Goal: Task Accomplishment & Management: Use online tool/utility

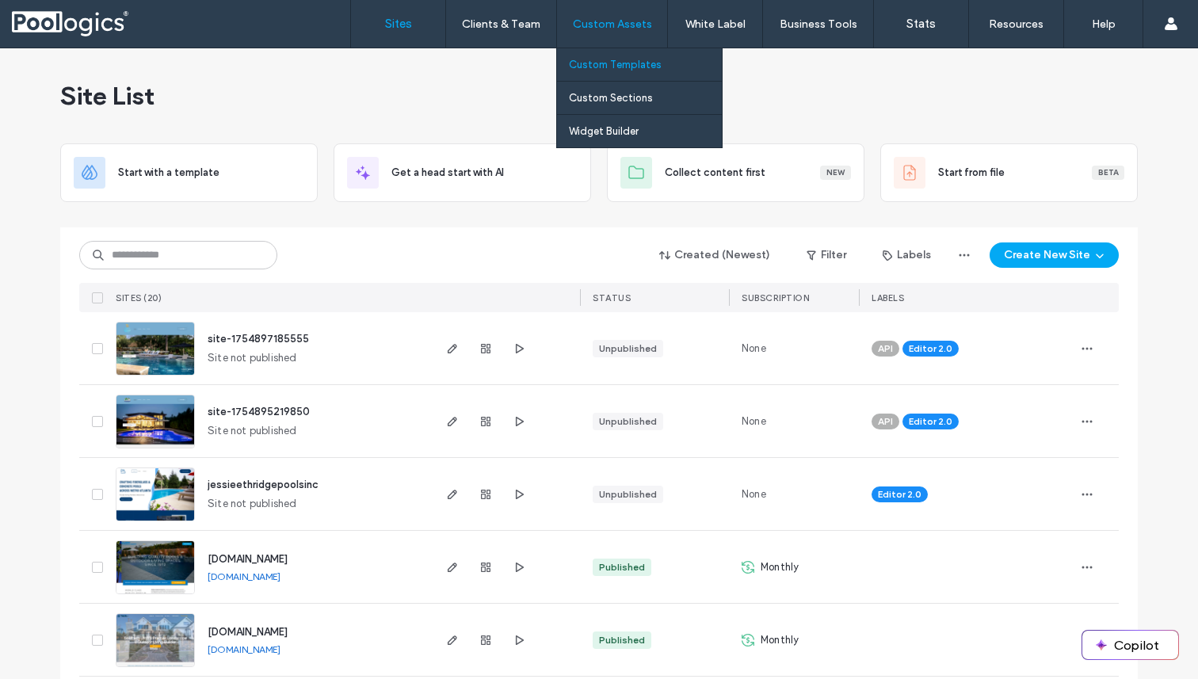
click at [600, 55] on link "Custom Templates" at bounding box center [645, 64] width 153 height 32
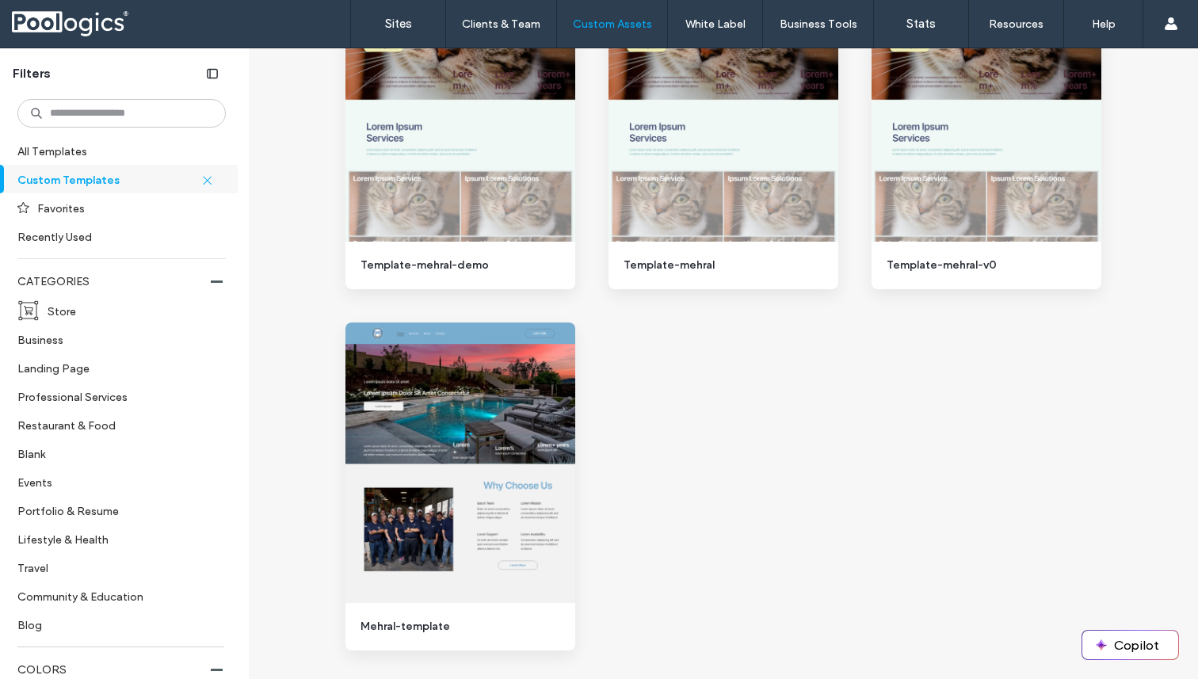
scroll to position [1473, 0]
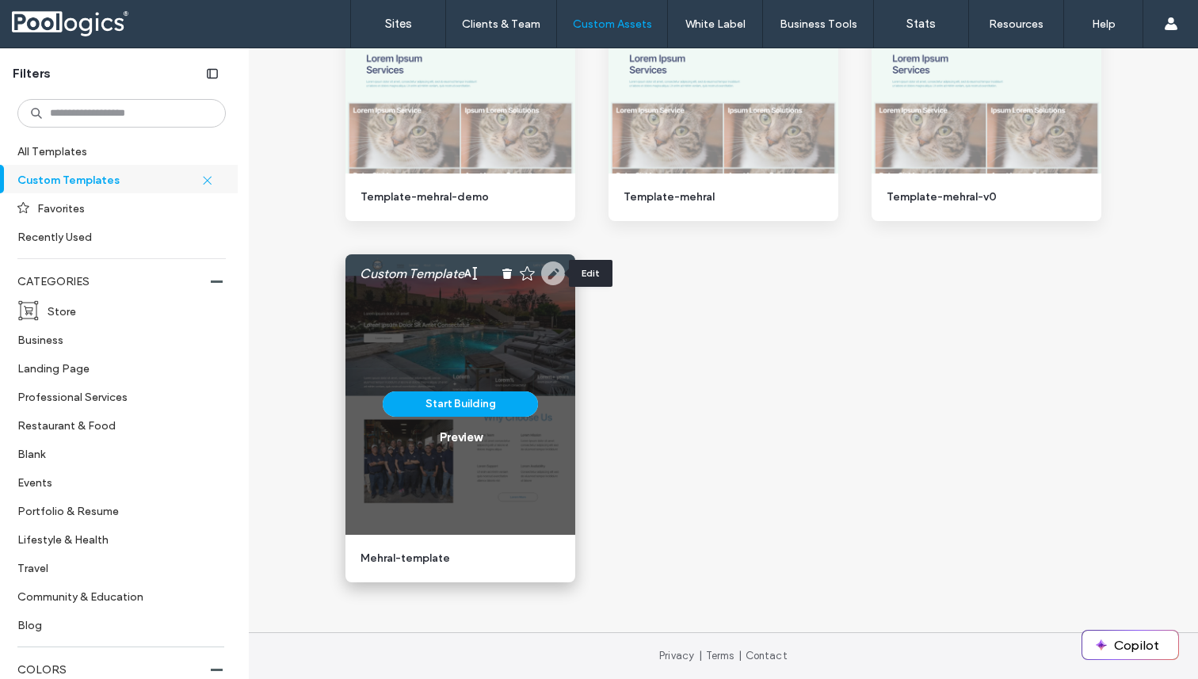
click at [551, 269] on icon at bounding box center [553, 274] width 24 height 24
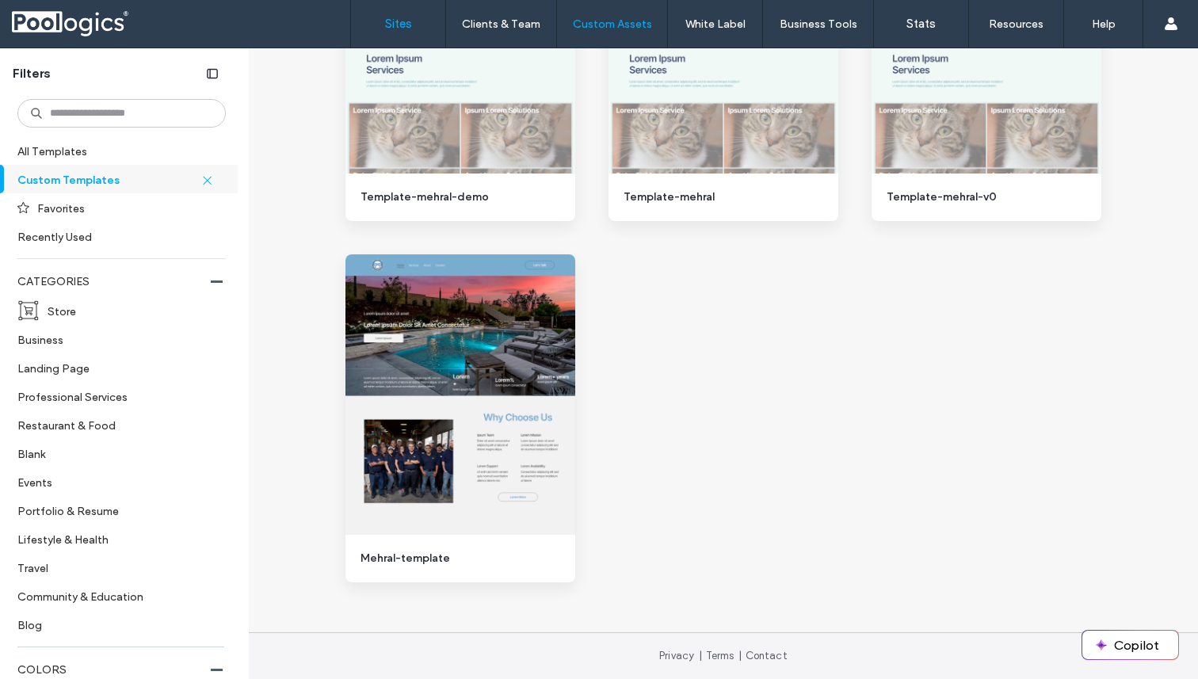
click at [396, 20] on label "Sites" at bounding box center [398, 24] width 27 height 14
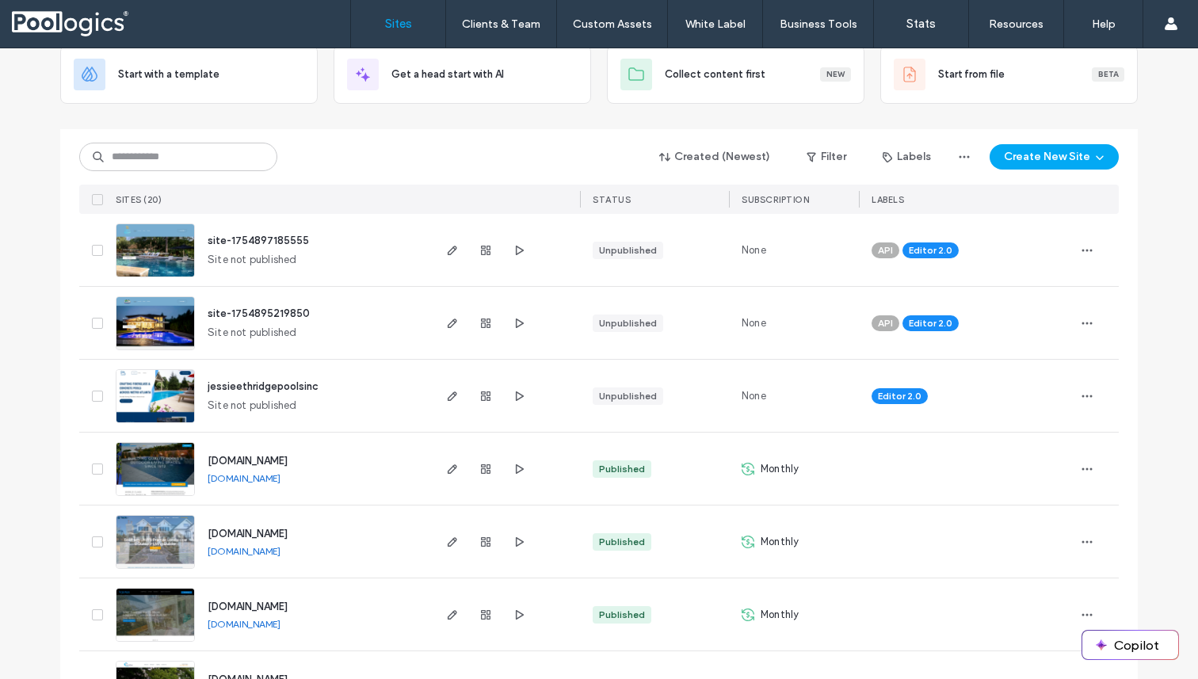
scroll to position [101, 0]
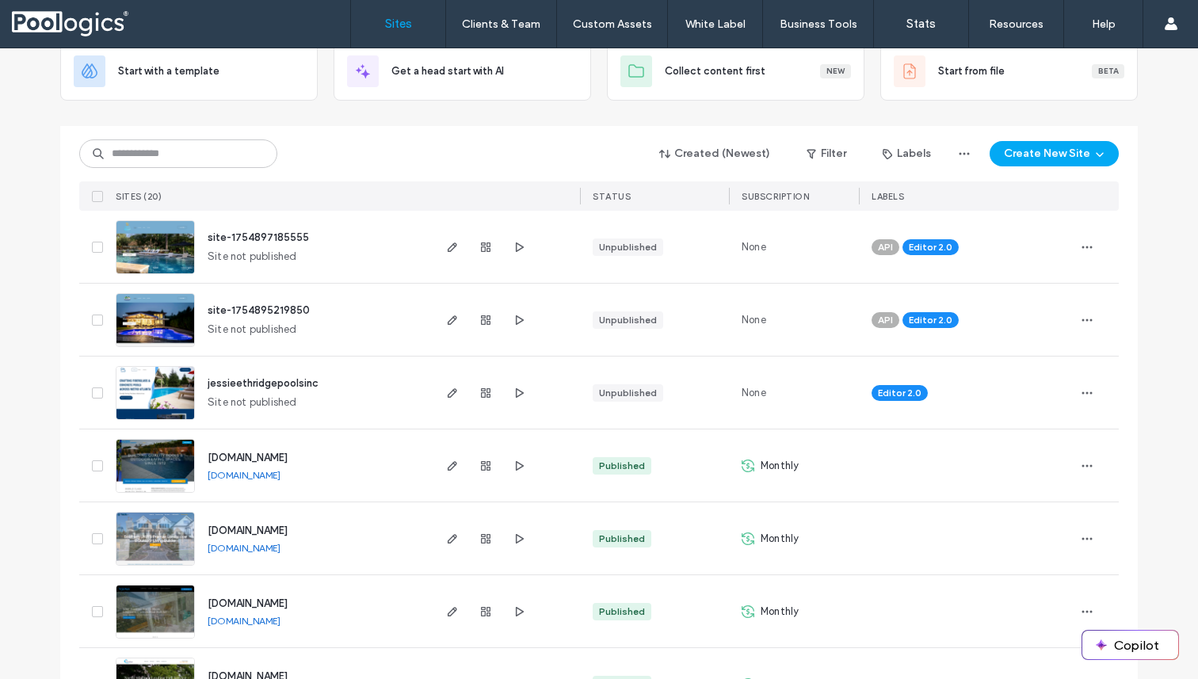
click at [244, 236] on span "site-1754897185555" at bounding box center [258, 237] width 101 height 12
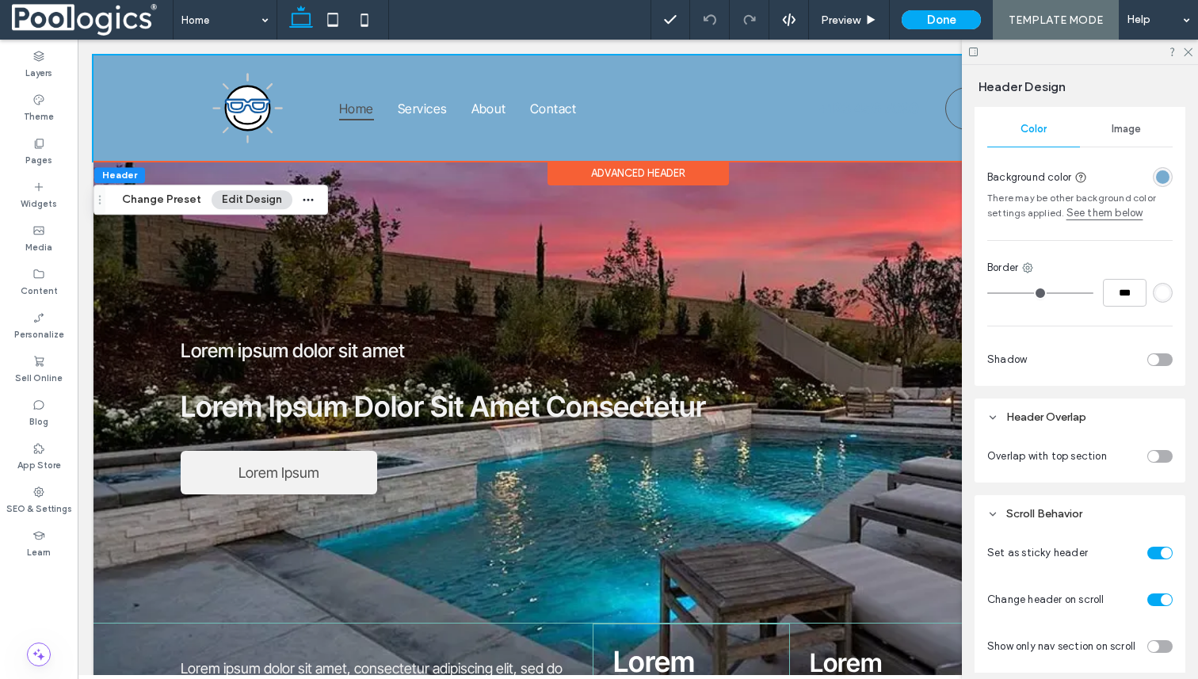
scroll to position [292, 0]
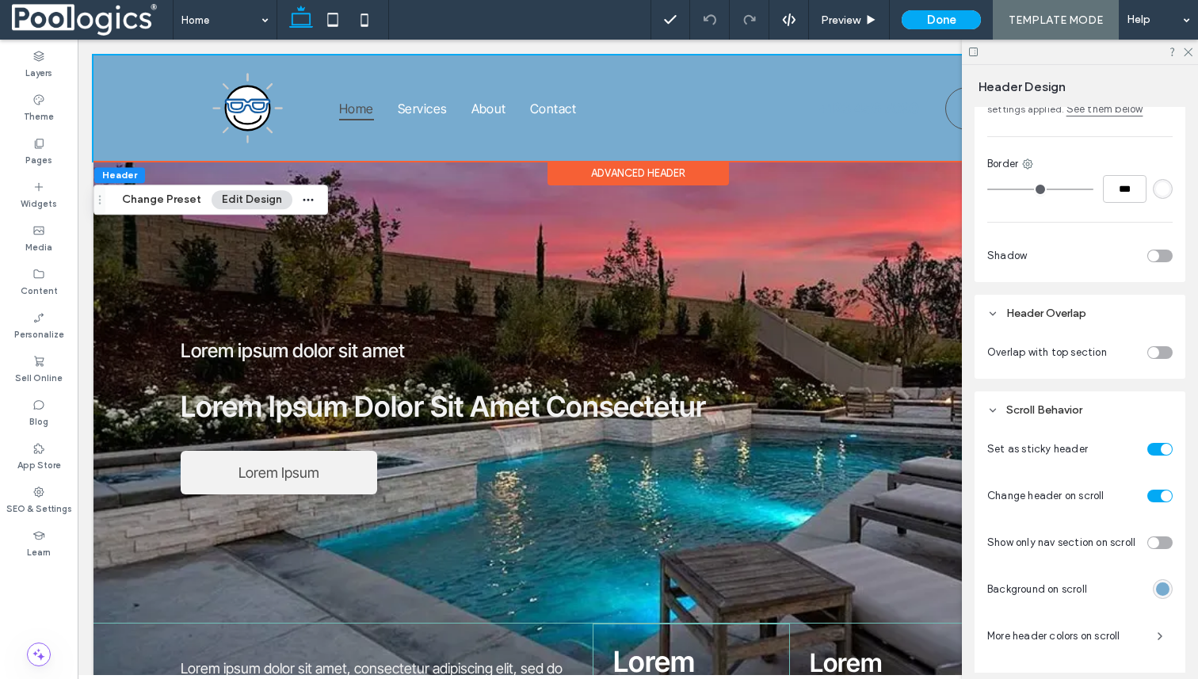
click at [1157, 446] on div "toggle" at bounding box center [1160, 449] width 25 height 13
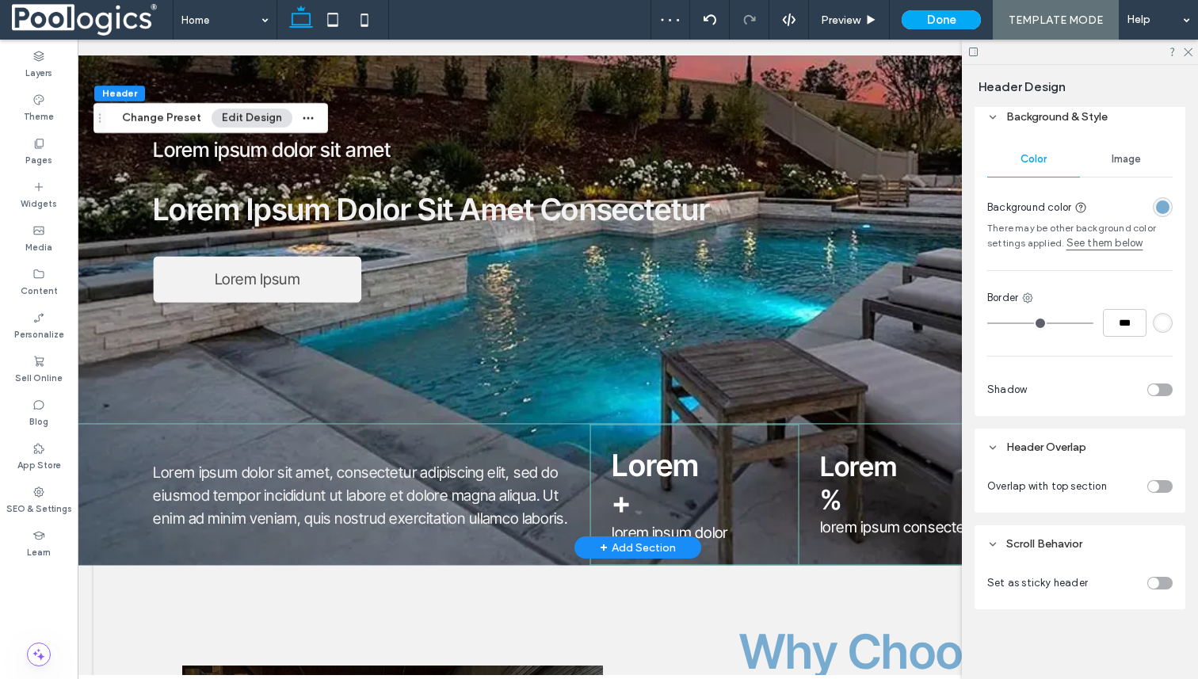
scroll to position [142, 0]
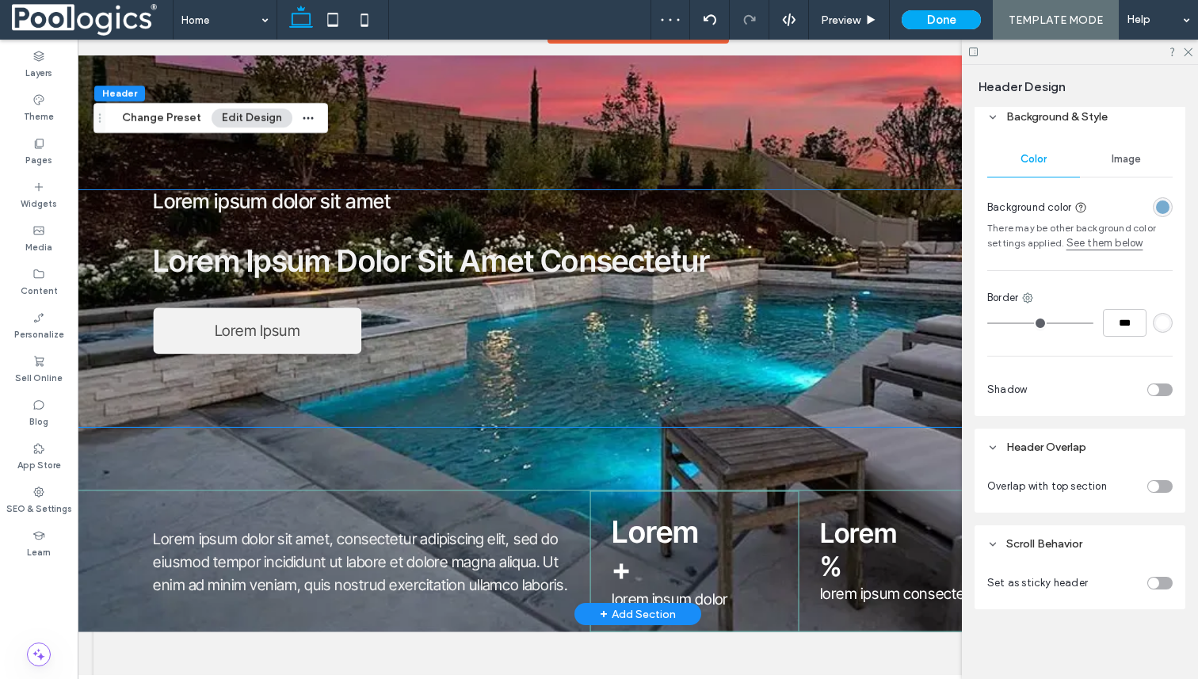
click at [254, 244] on span "Lorem Ipsum Dolor Sit Amet Consectetur" at bounding box center [431, 261] width 557 height 37
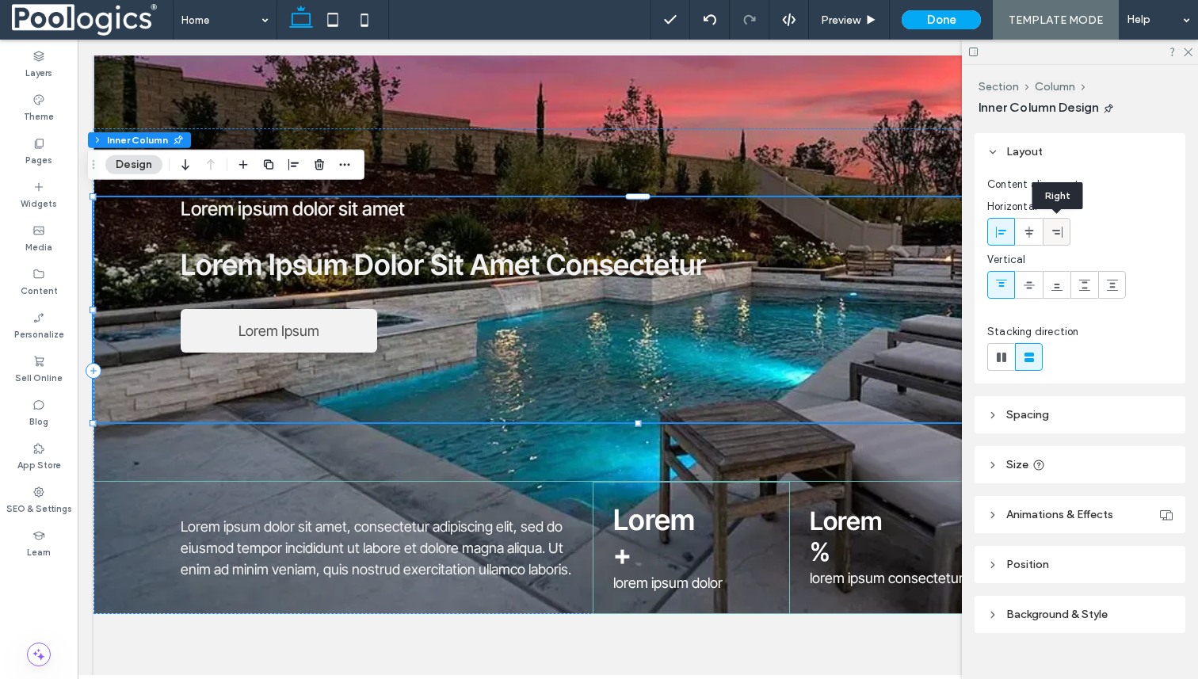
scroll to position [0, 0]
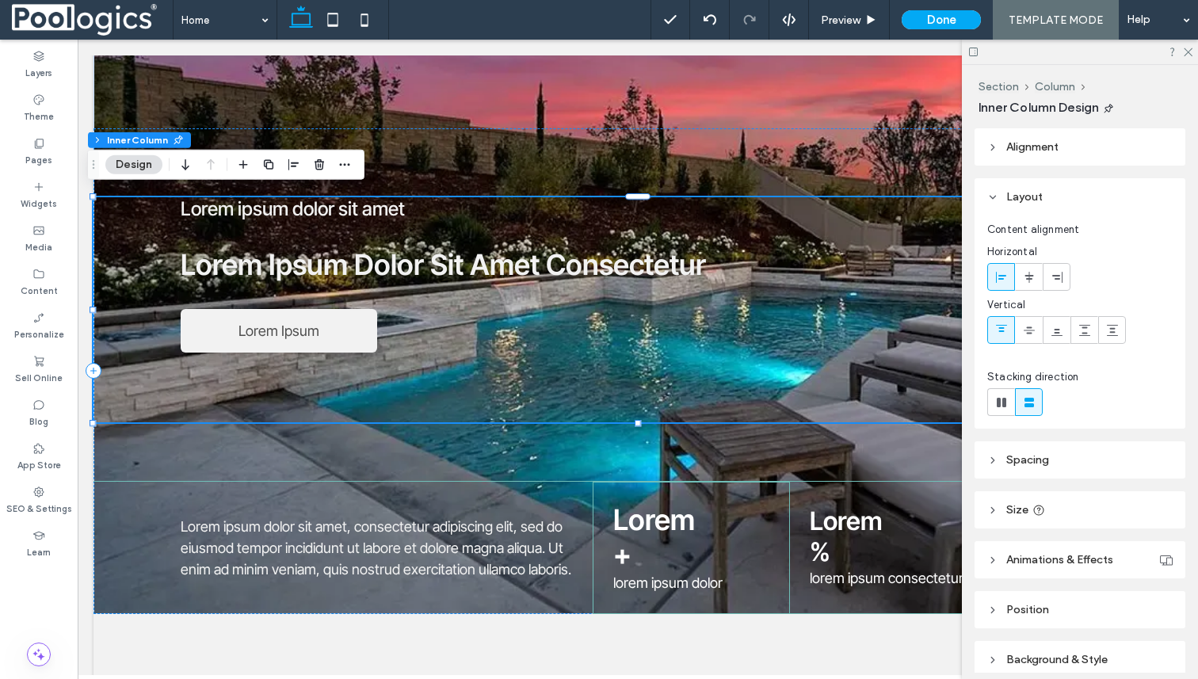
click at [993, 140] on header "Alignment" at bounding box center [1080, 146] width 211 height 37
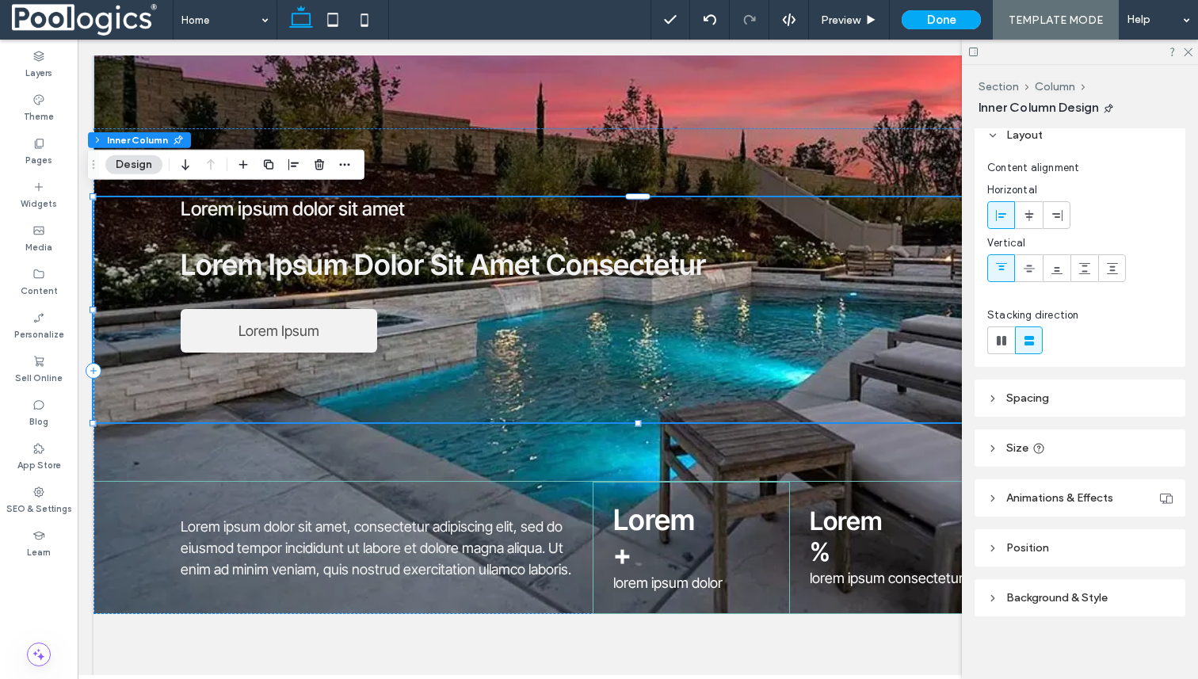
scroll to position [116, 0]
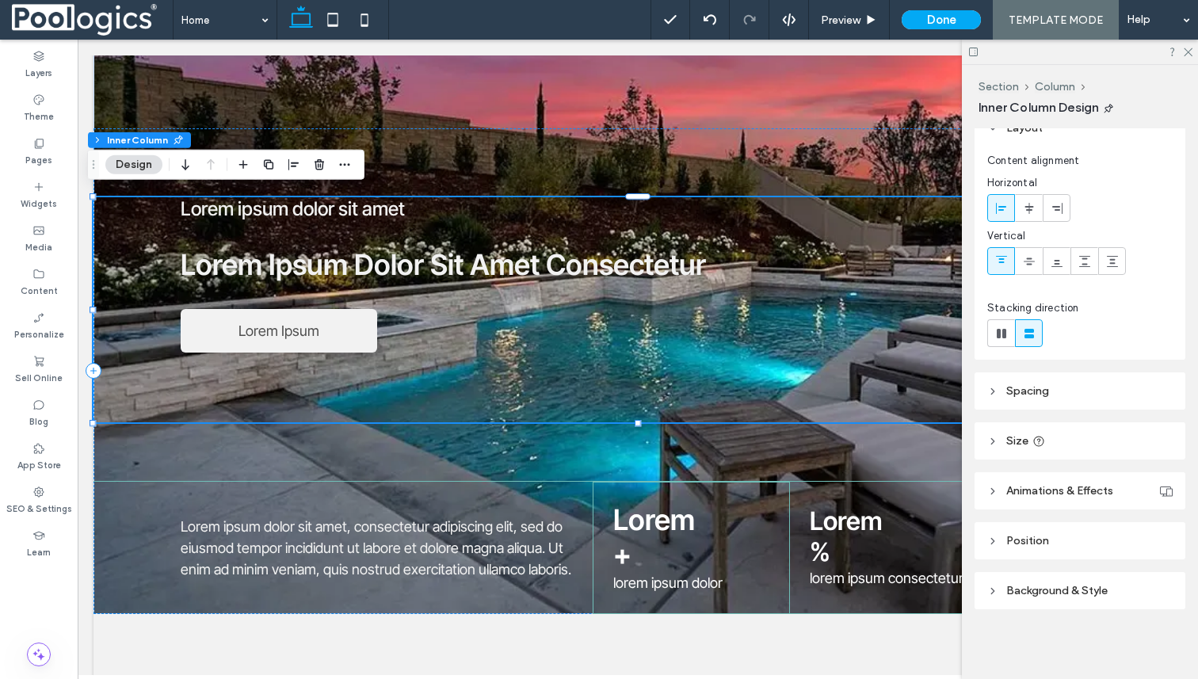
click at [1027, 476] on header "Animations & Effects" at bounding box center [1080, 490] width 211 height 37
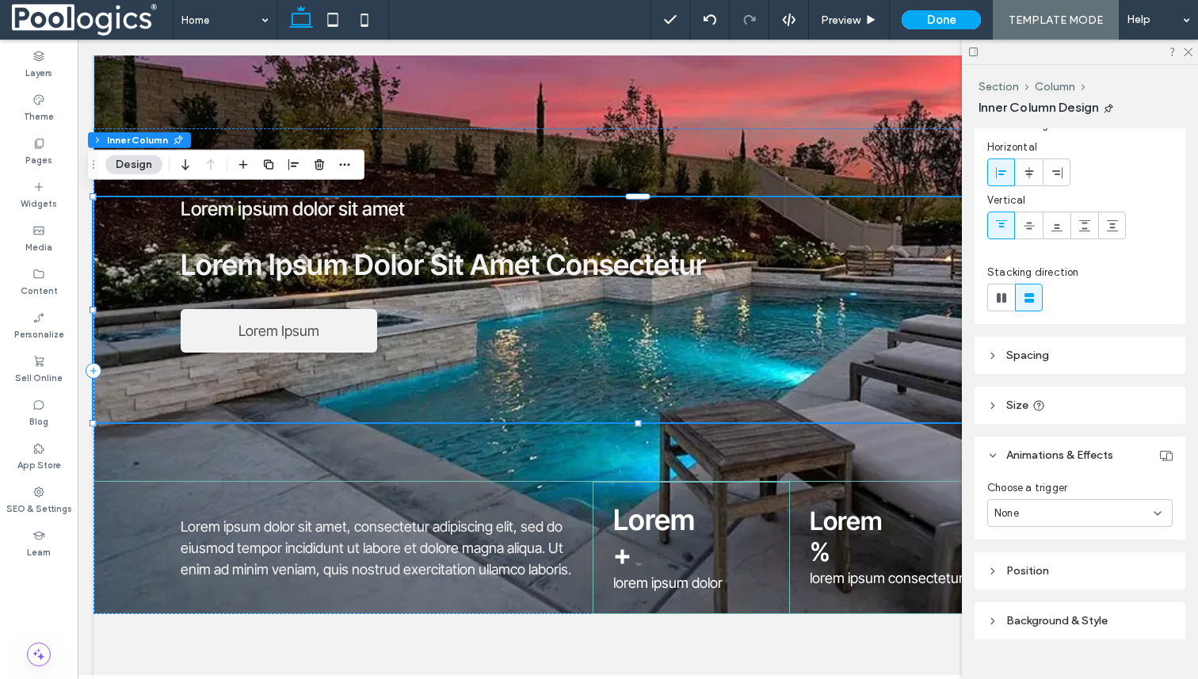
scroll to position [182, 0]
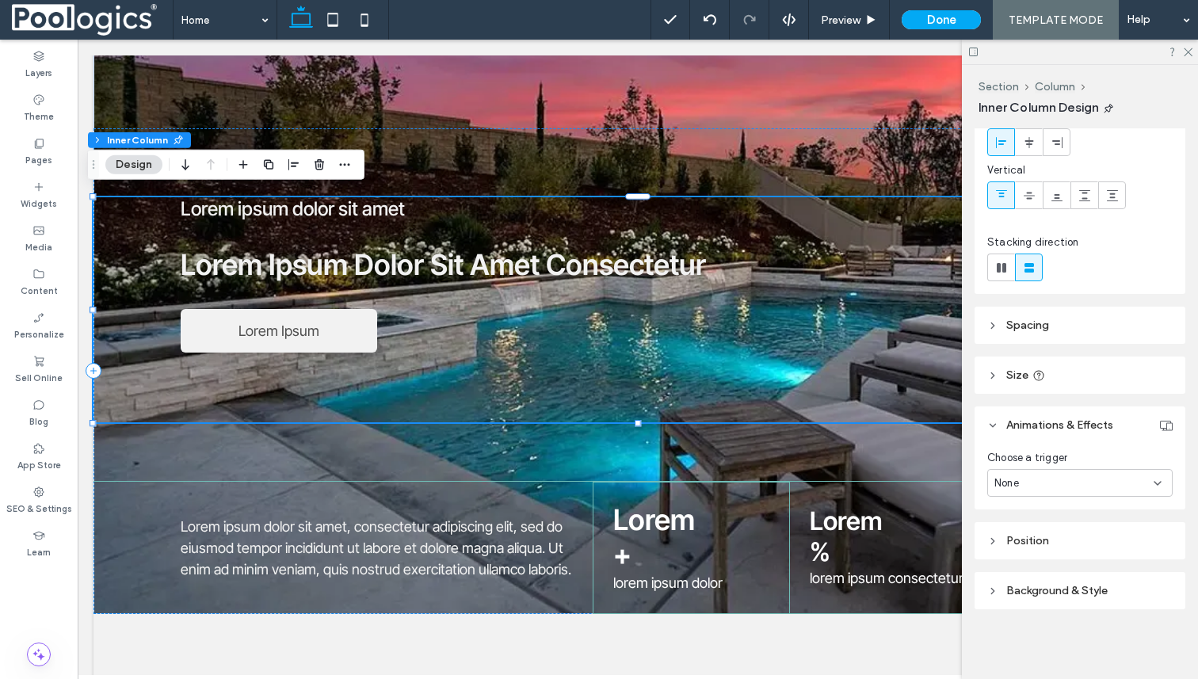
click at [1028, 535] on span "Position" at bounding box center [1028, 540] width 43 height 13
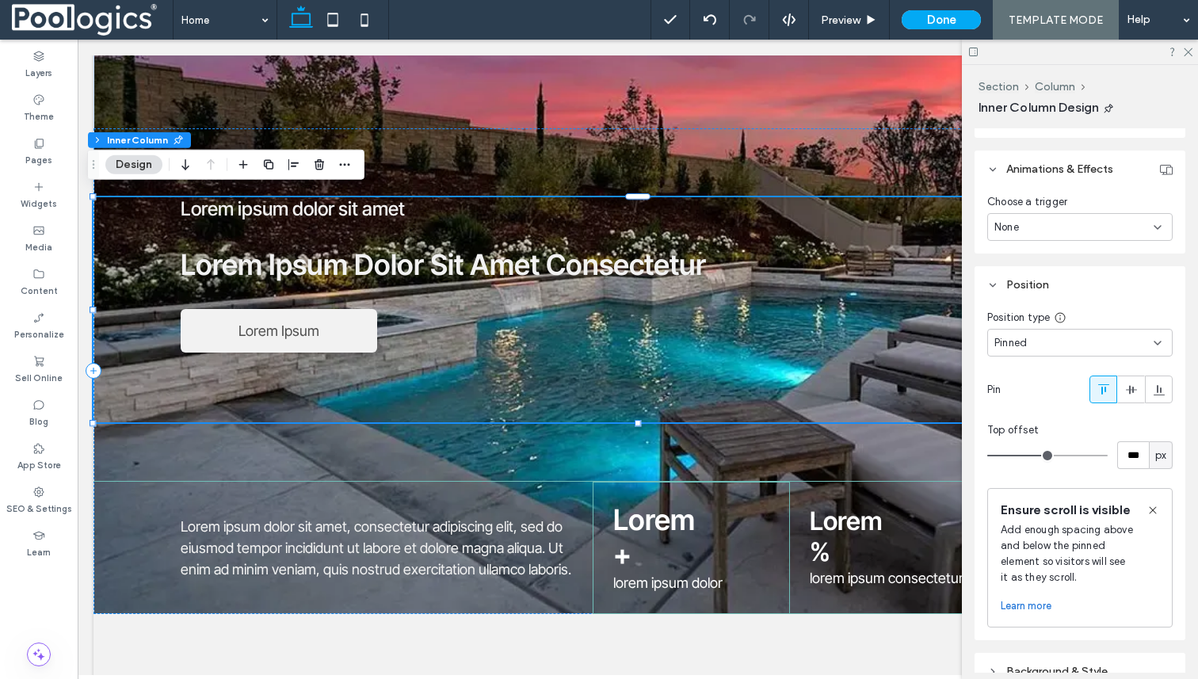
scroll to position [506, 0]
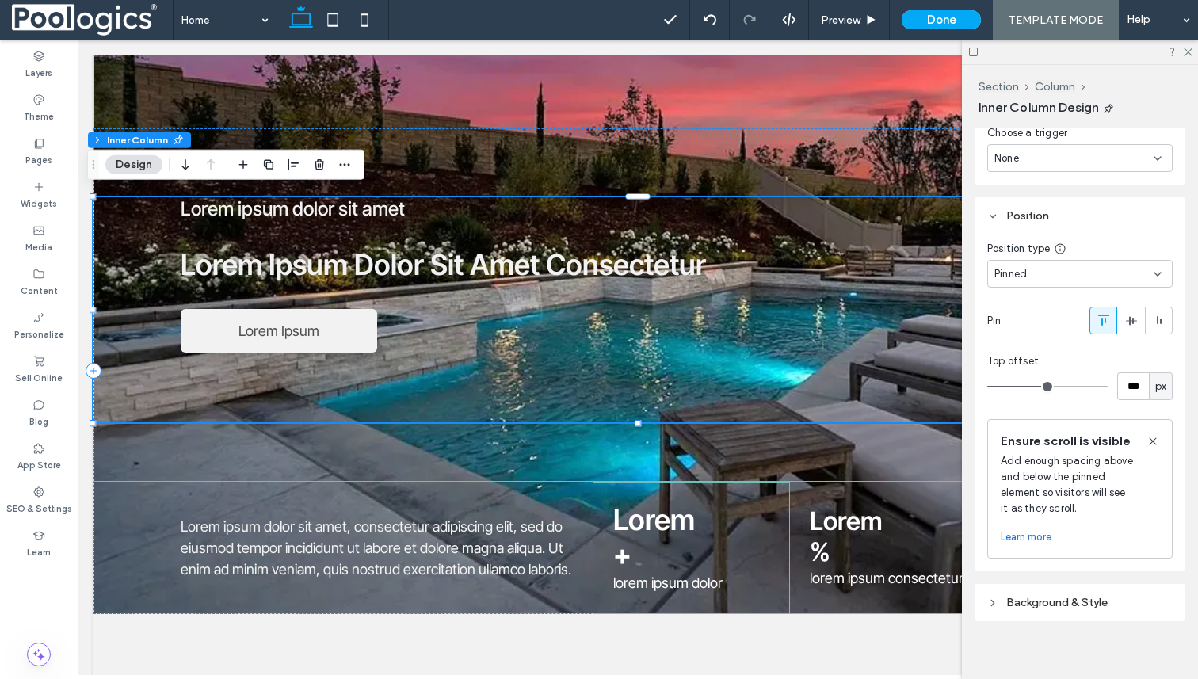
click at [1052, 279] on div "Pinned" at bounding box center [1074, 274] width 159 height 16
click at [1036, 302] on div "Default" at bounding box center [1080, 302] width 184 height 28
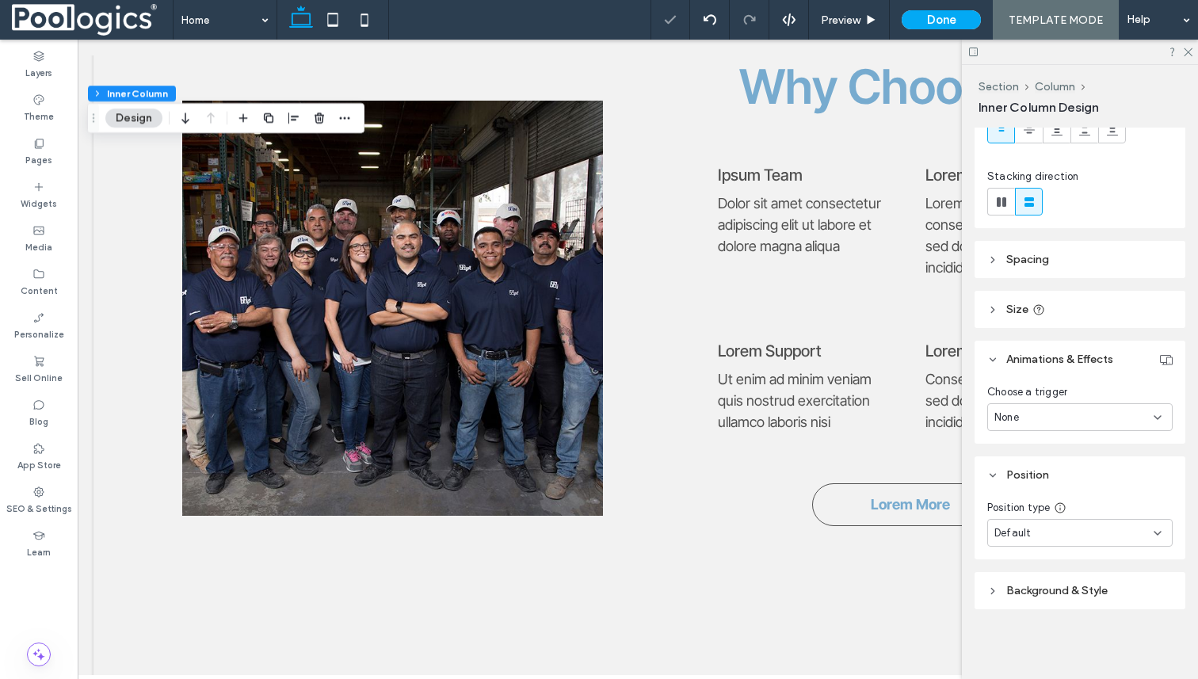
scroll to position [0, 0]
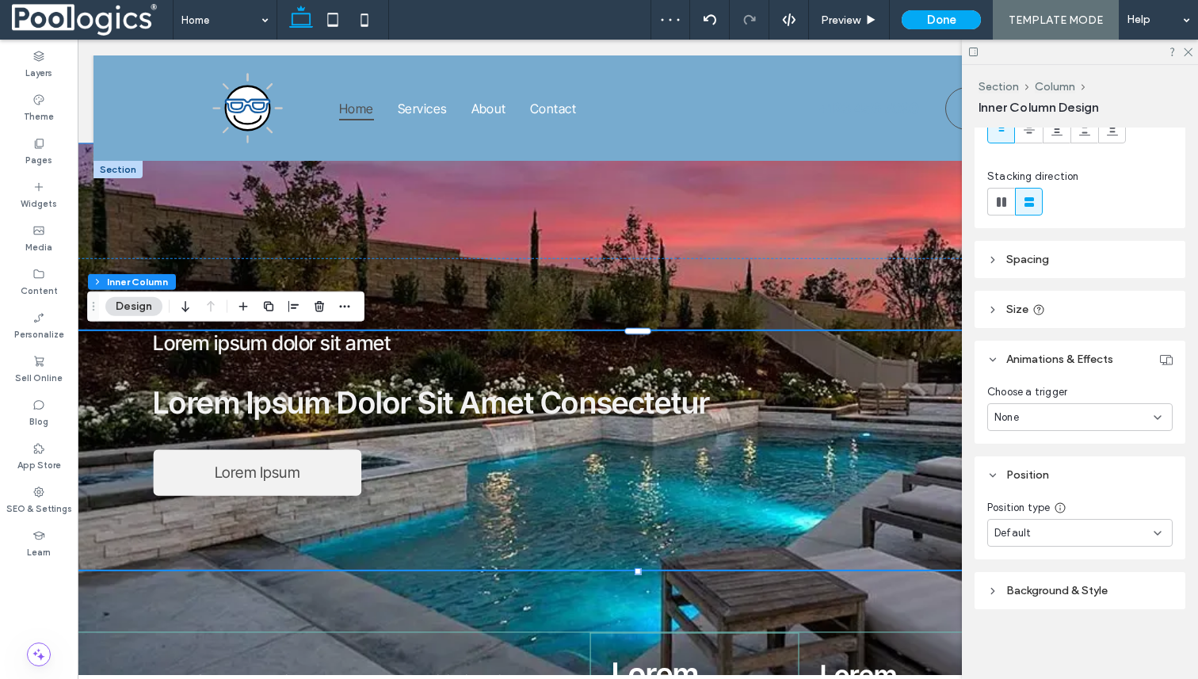
click at [753, 190] on div "Lorem ipsum dolor sit amet Lorem Ipsum Dolor Sit Amet Consectetur icon-star Lor…" at bounding box center [638, 458] width 1154 height 631
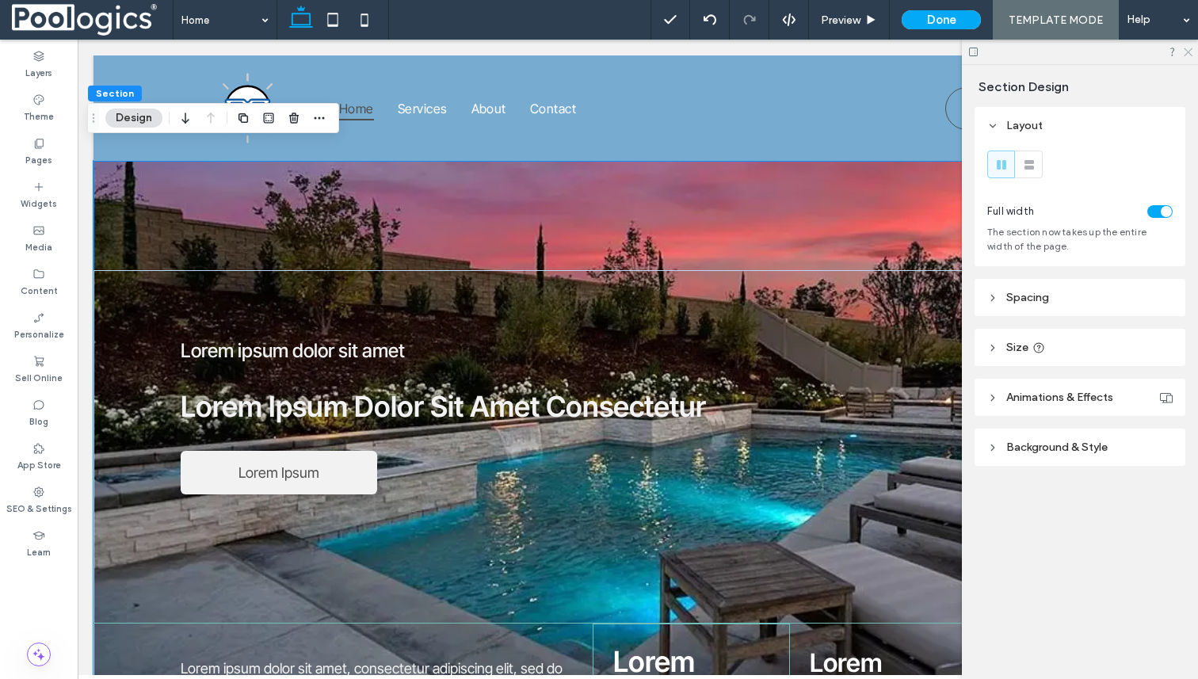
click at [1188, 52] on use at bounding box center [1188, 52] width 9 height 9
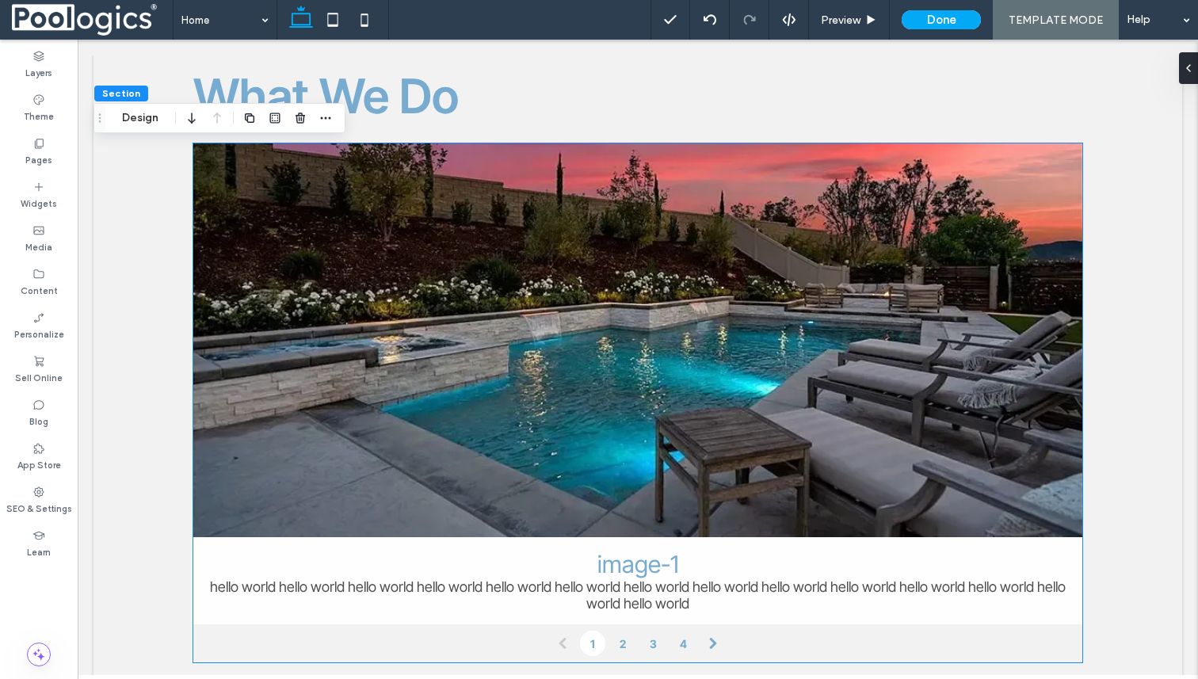
scroll to position [1582, 0]
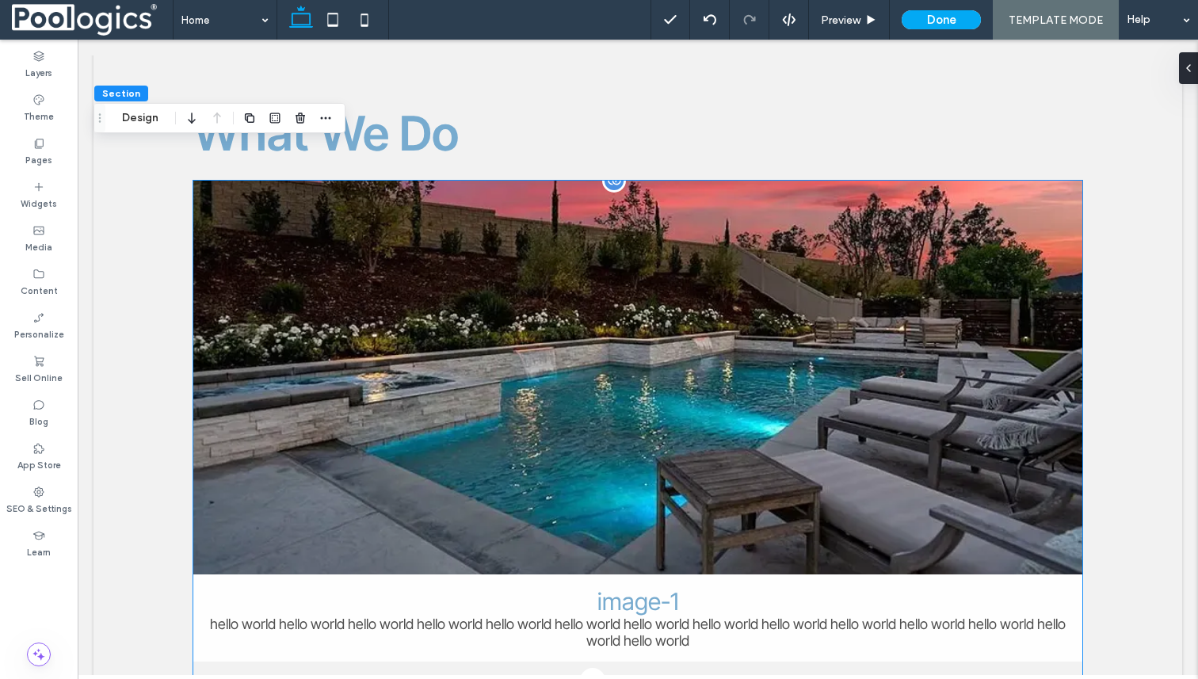
click at [690, 215] on link at bounding box center [637, 378] width 943 height 418
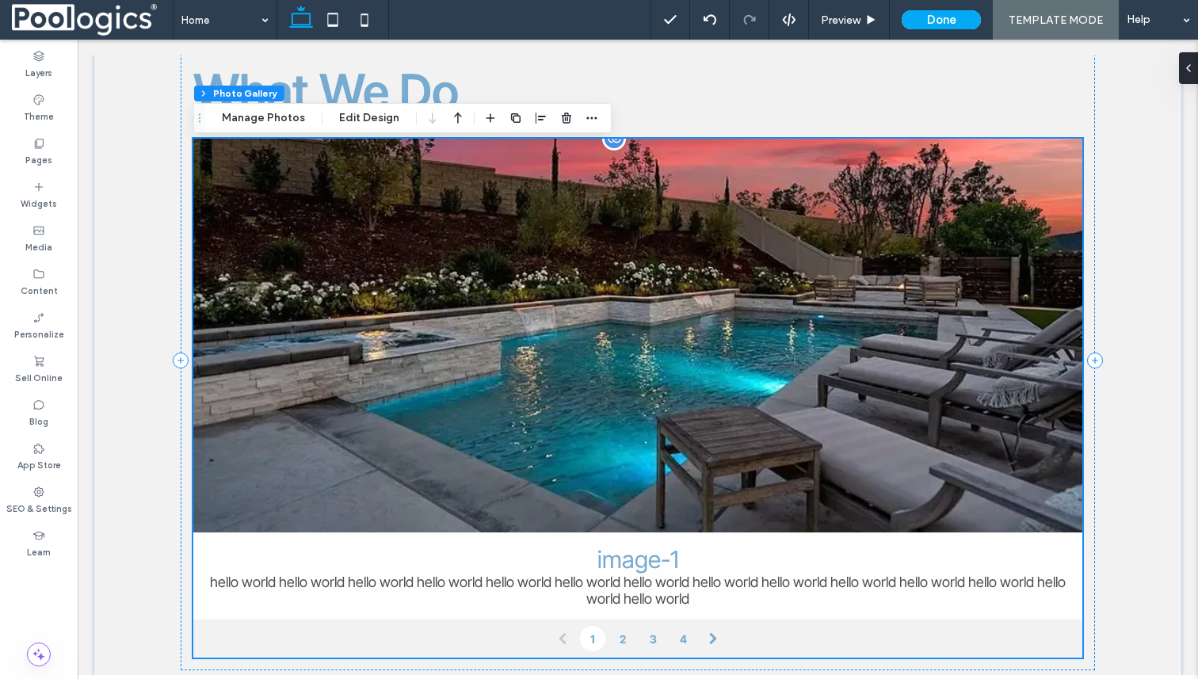
scroll to position [1612, 0]
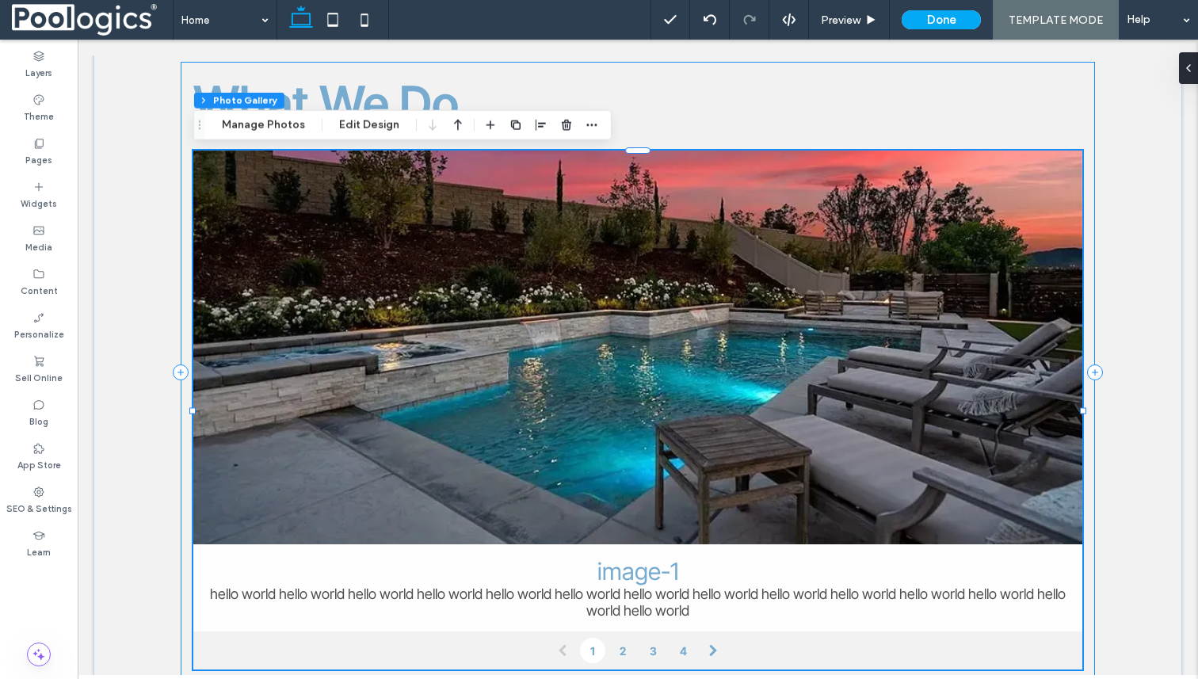
click at [646, 77] on div "What We Do image-1 hello world hello world hello world hello world hello world …" at bounding box center [638, 372] width 915 height 621
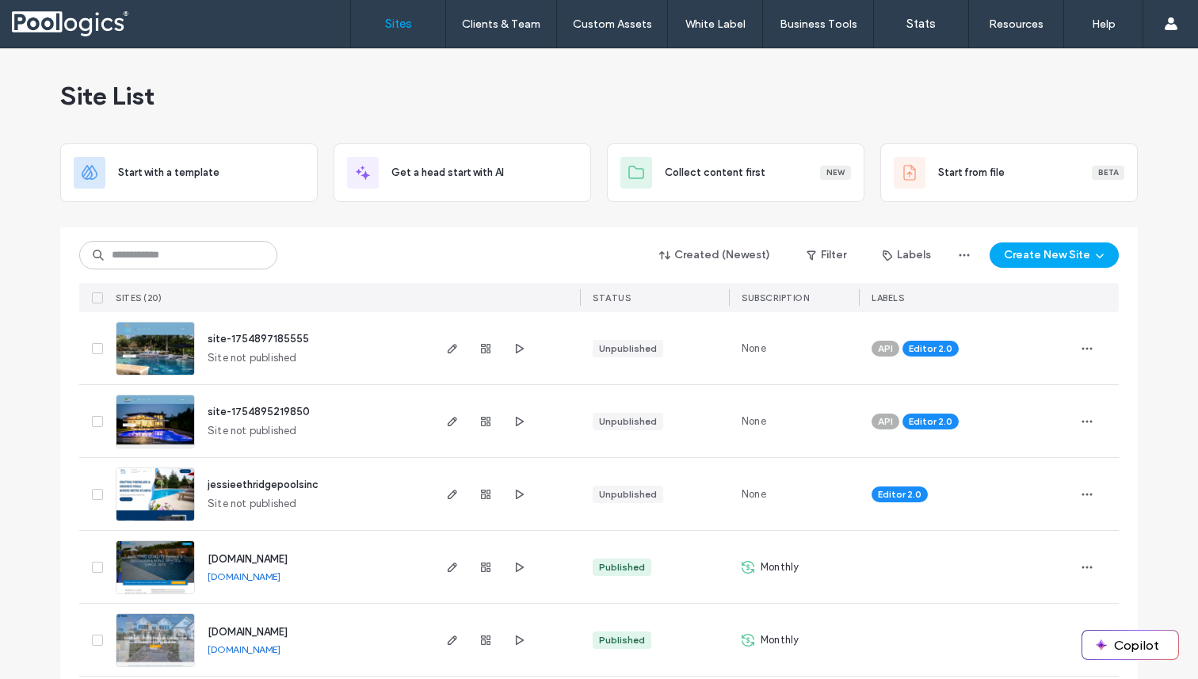
scroll to position [123, 0]
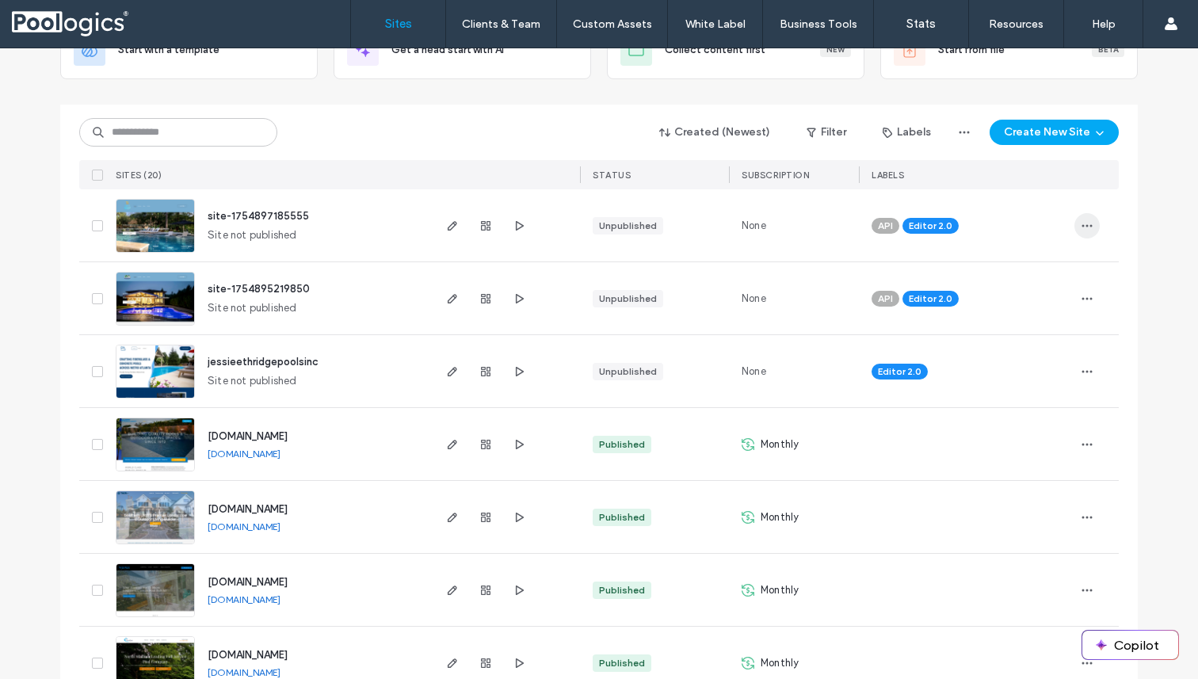
click at [1083, 217] on span "button" at bounding box center [1087, 225] width 25 height 25
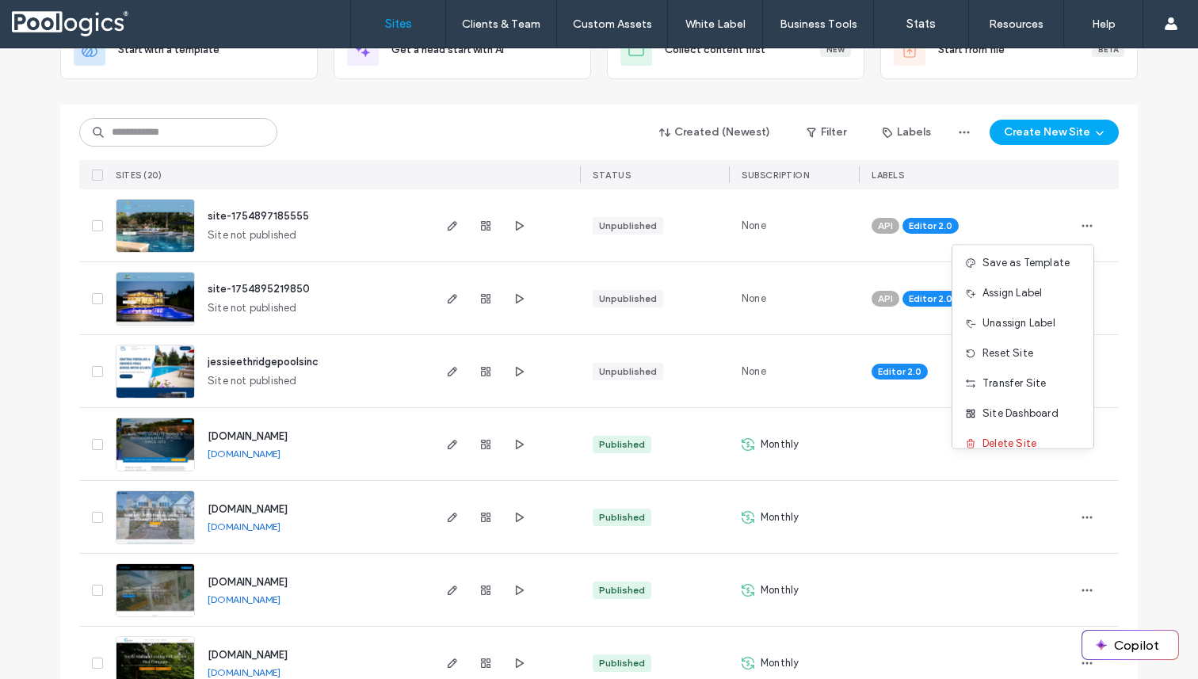
click at [1030, 258] on span "Save as Template" at bounding box center [1026, 263] width 87 height 16
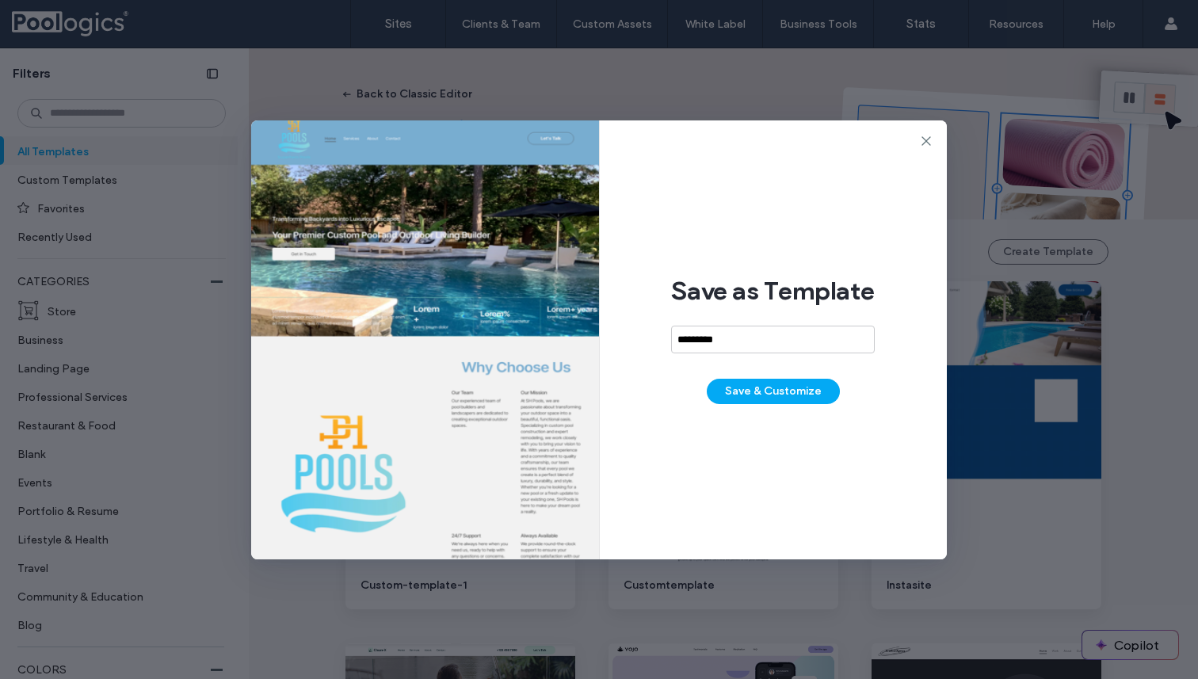
type input "**********"
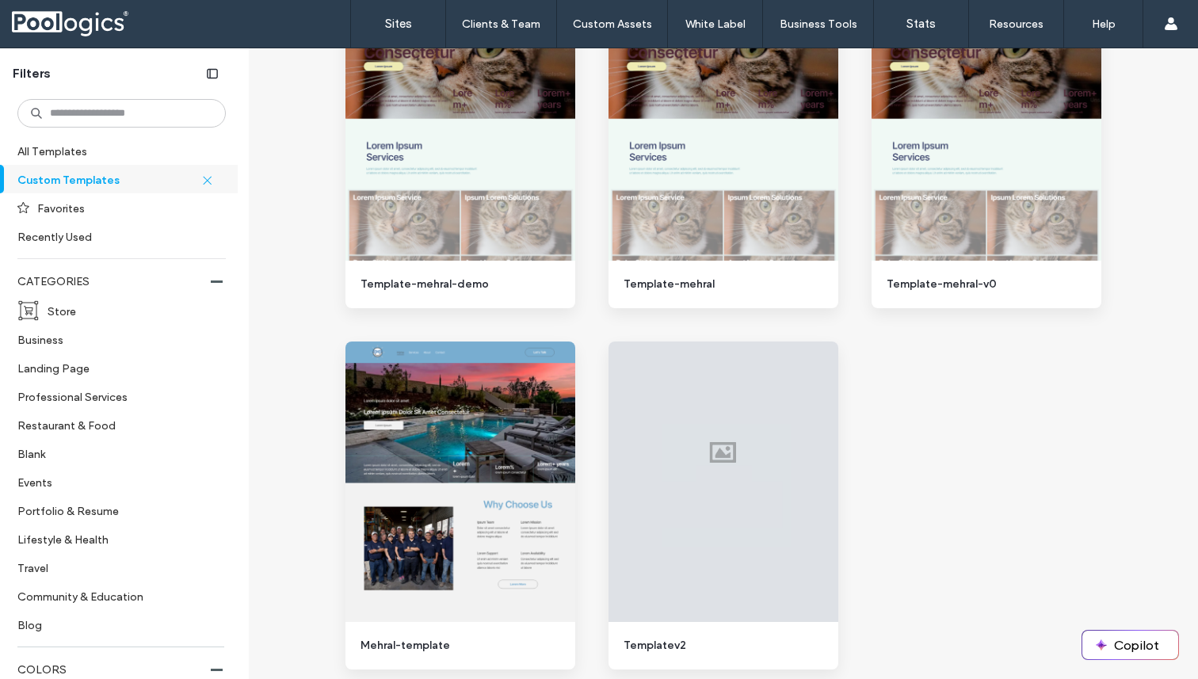
scroll to position [1473, 0]
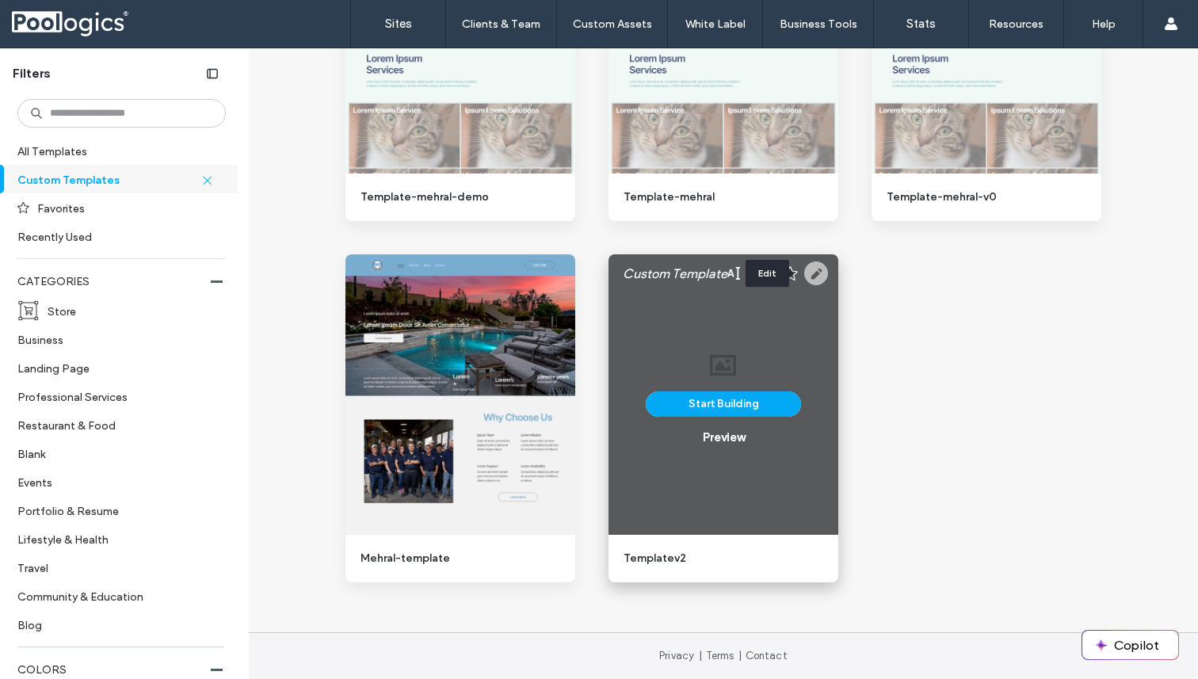
click at [808, 273] on icon at bounding box center [816, 274] width 24 height 24
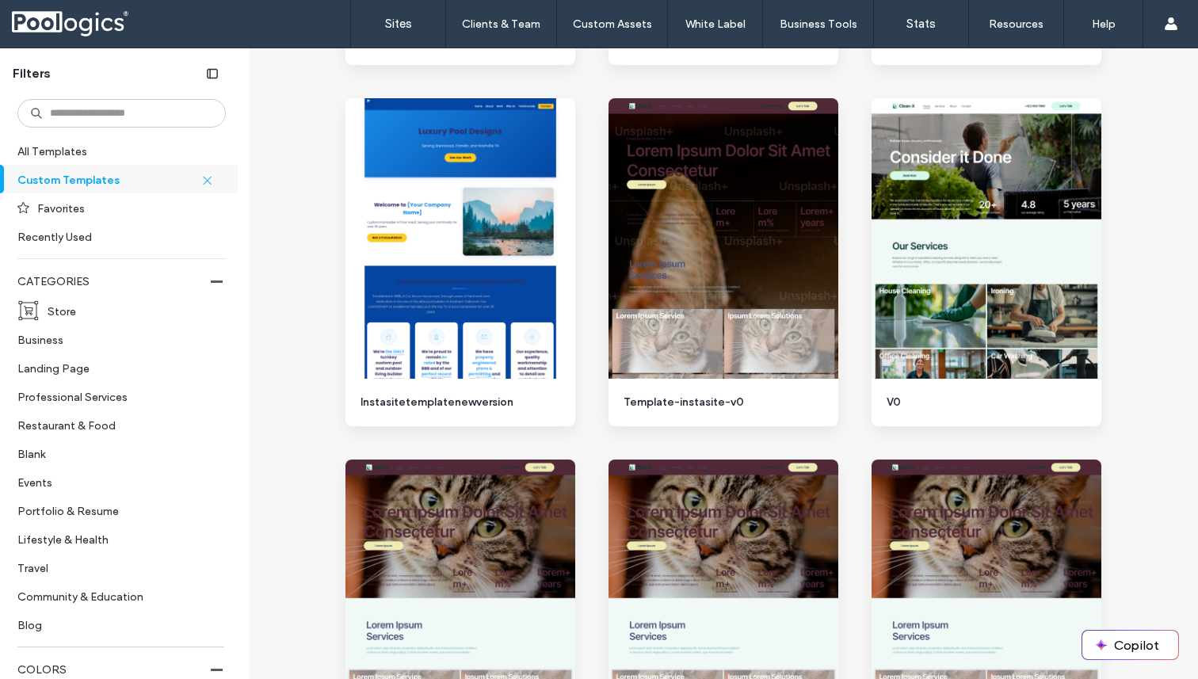
scroll to position [855, 0]
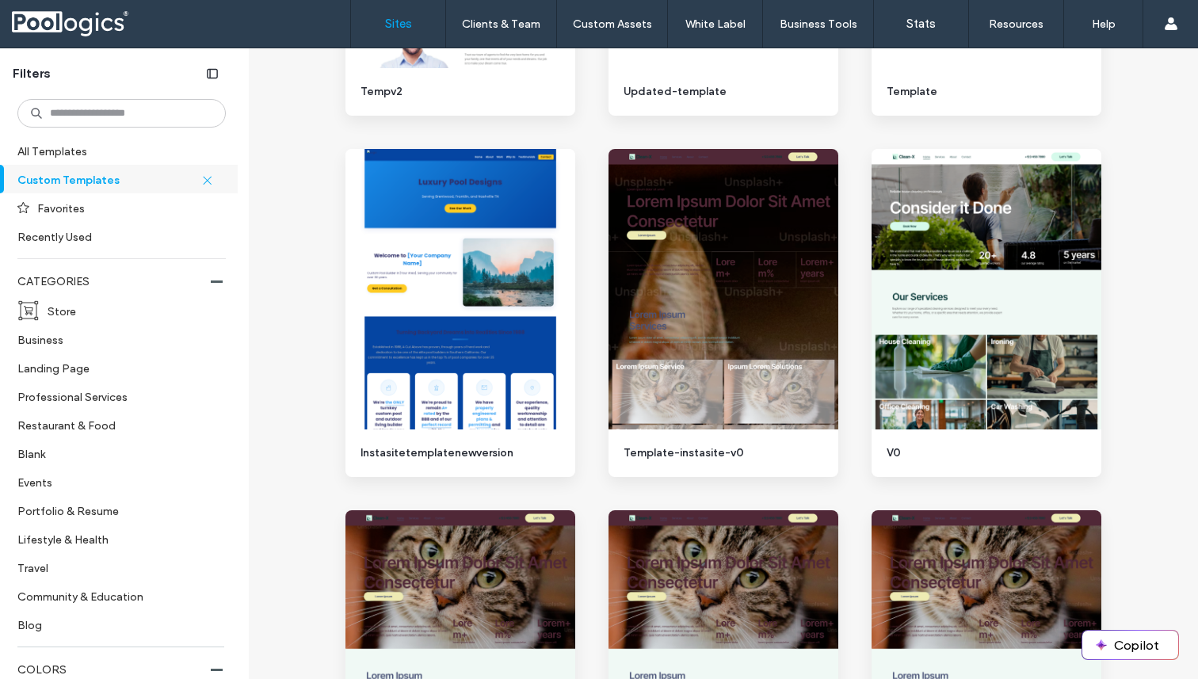
click at [398, 24] on label "Sites" at bounding box center [398, 24] width 27 height 14
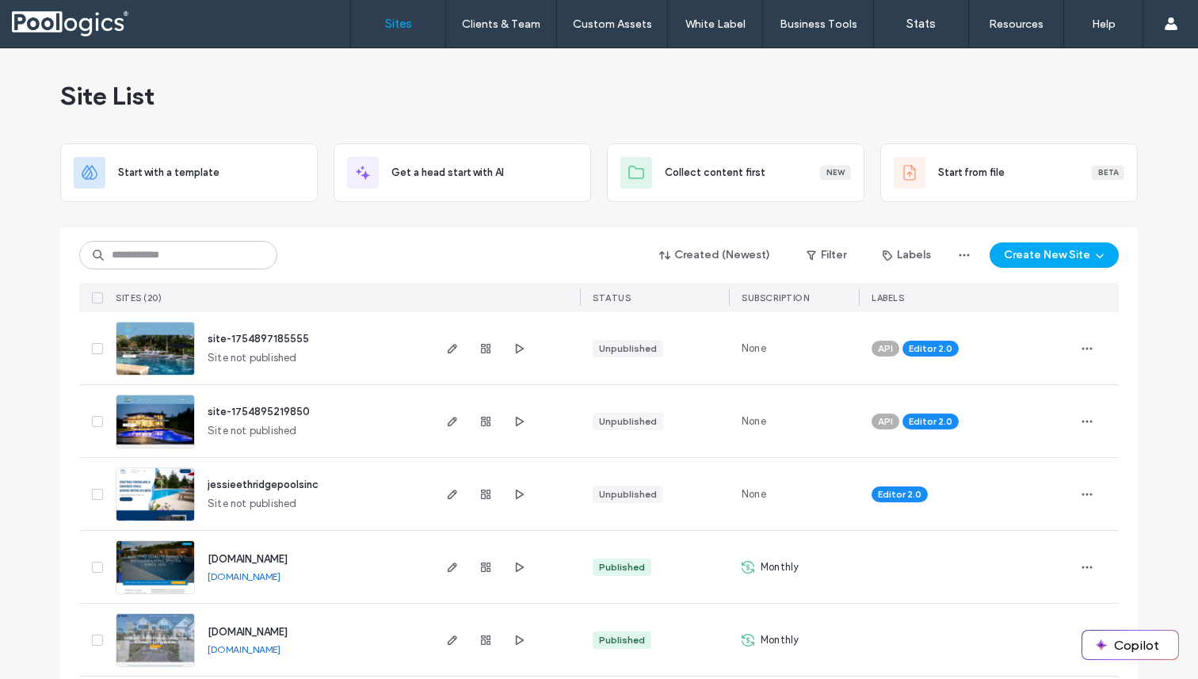
click at [251, 335] on span "site-1754897185555" at bounding box center [258, 339] width 101 height 12
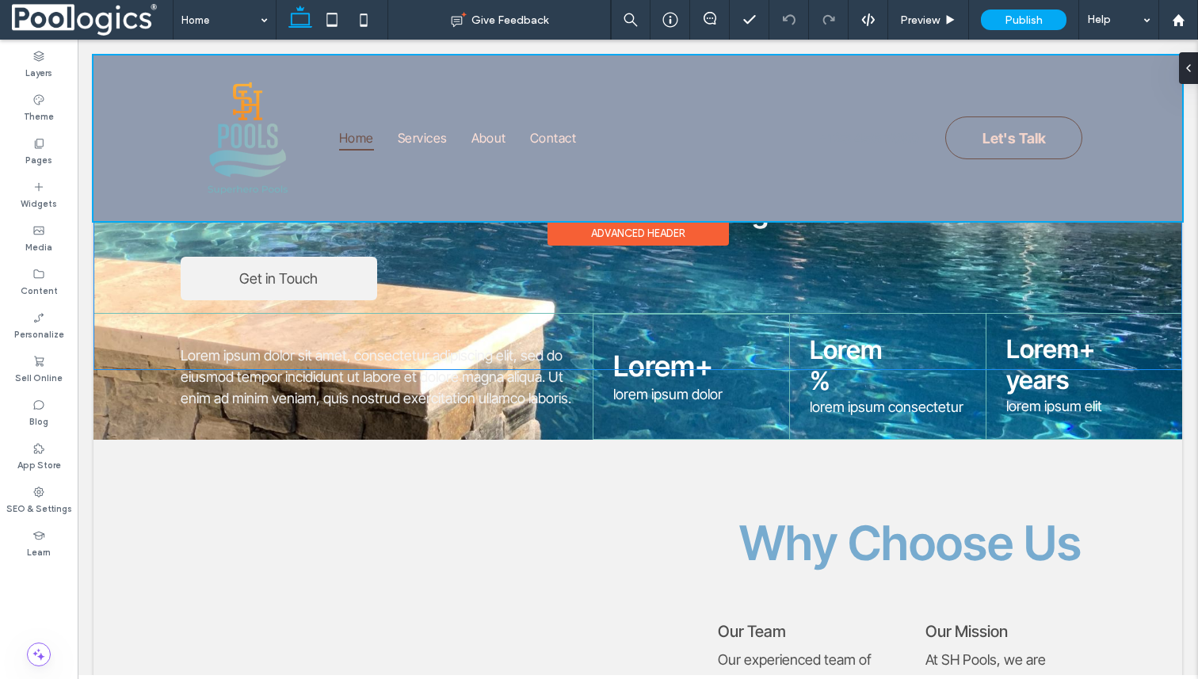
scroll to position [281, 0]
